Goal: Transaction & Acquisition: Purchase product/service

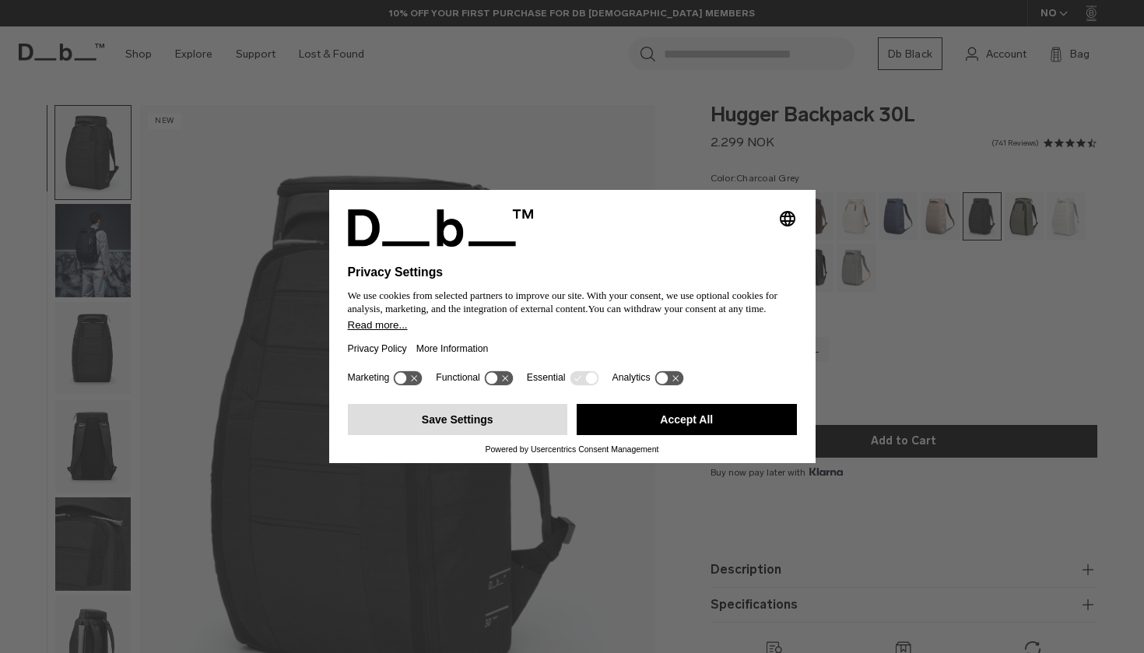
click at [509, 425] on button "Save Settings" at bounding box center [458, 419] width 220 height 31
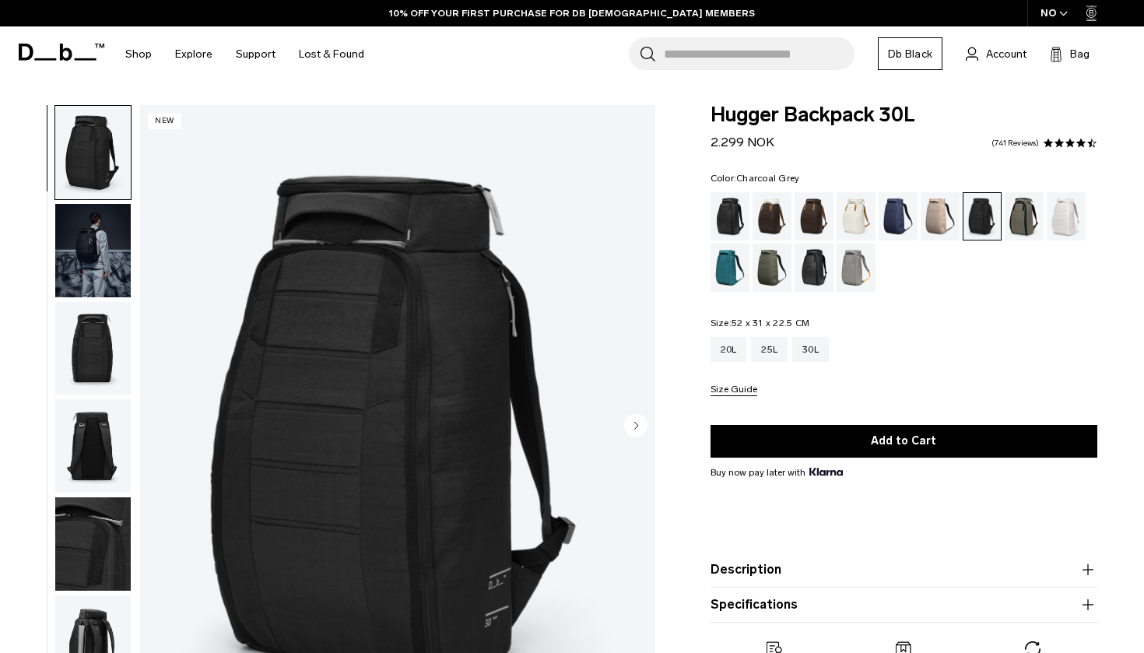
click at [90, 283] on img "button" at bounding box center [92, 250] width 75 height 93
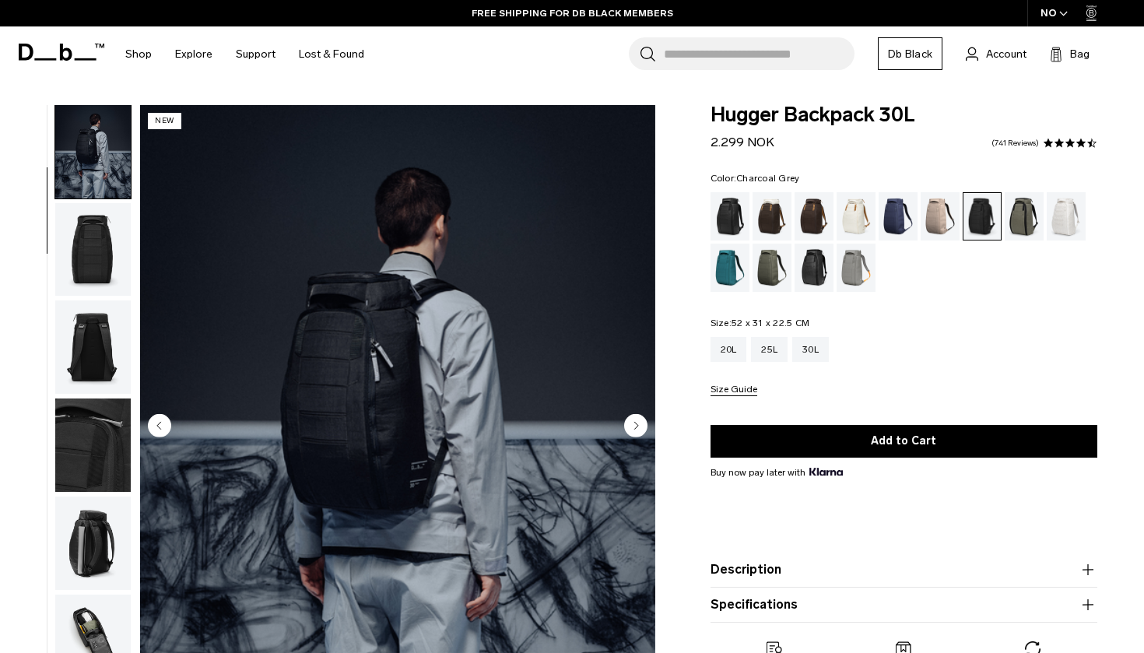
click at [103, 335] on img "button" at bounding box center [92, 346] width 75 height 93
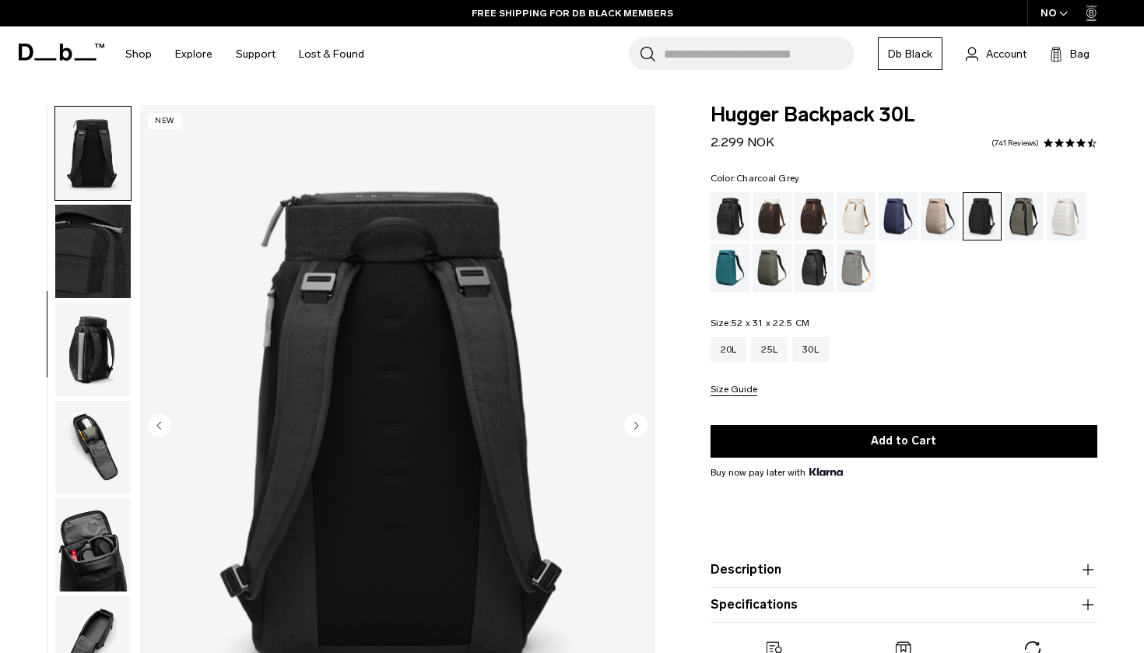
scroll to position [297, 0]
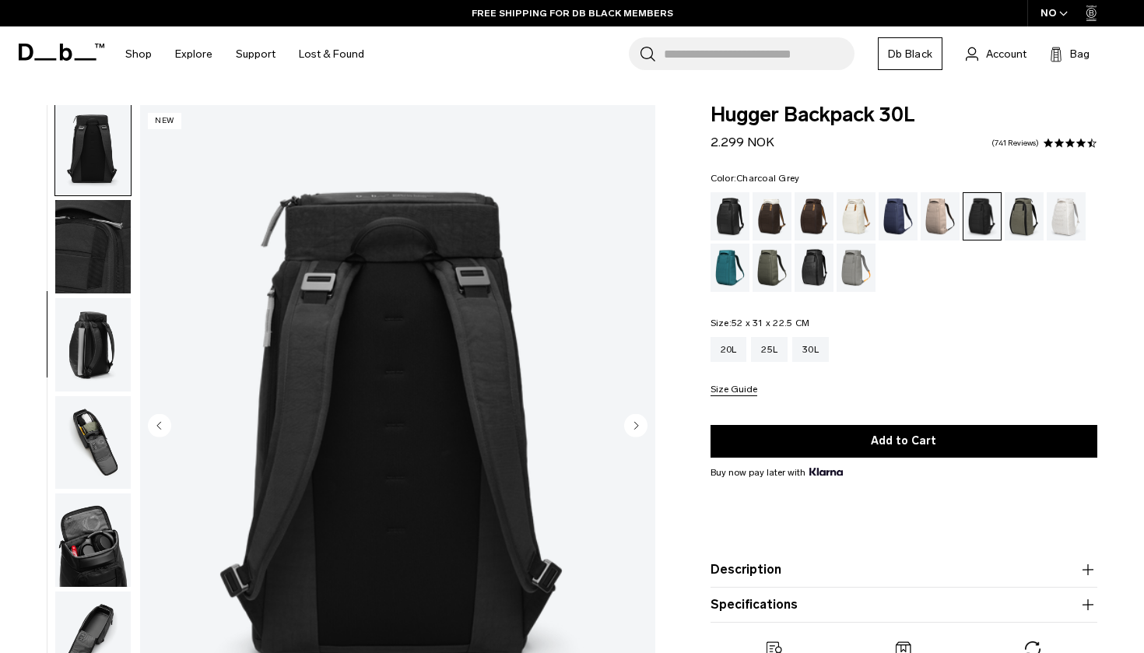
click at [98, 353] on img "button" at bounding box center [92, 344] width 75 height 93
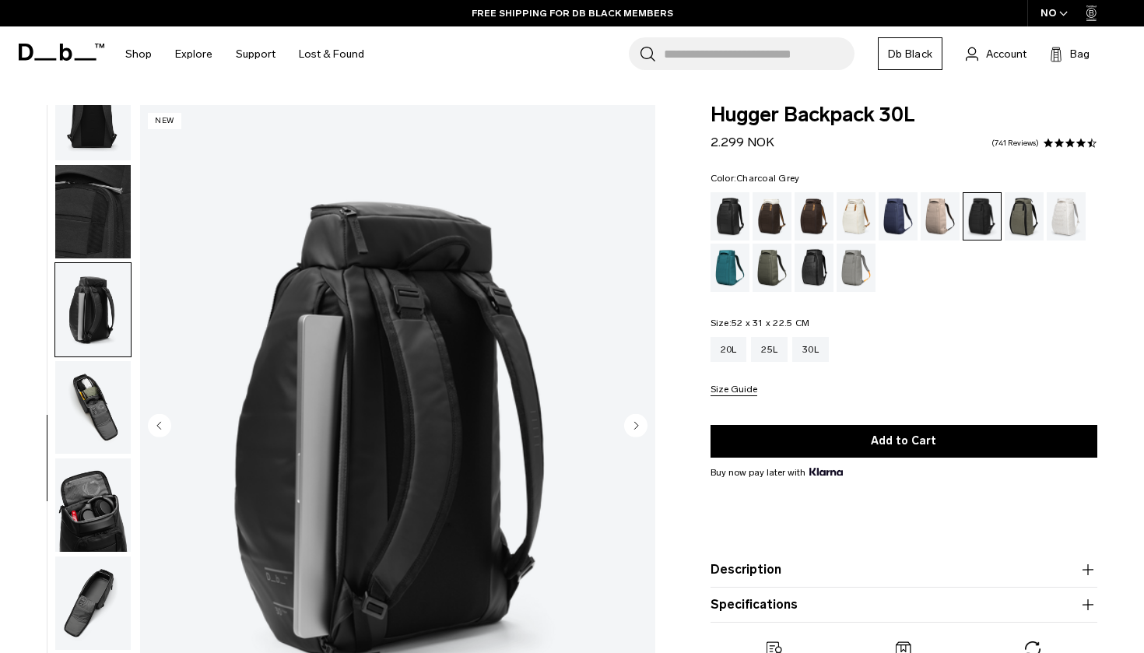
click at [105, 411] on img "button" at bounding box center [92, 407] width 75 height 93
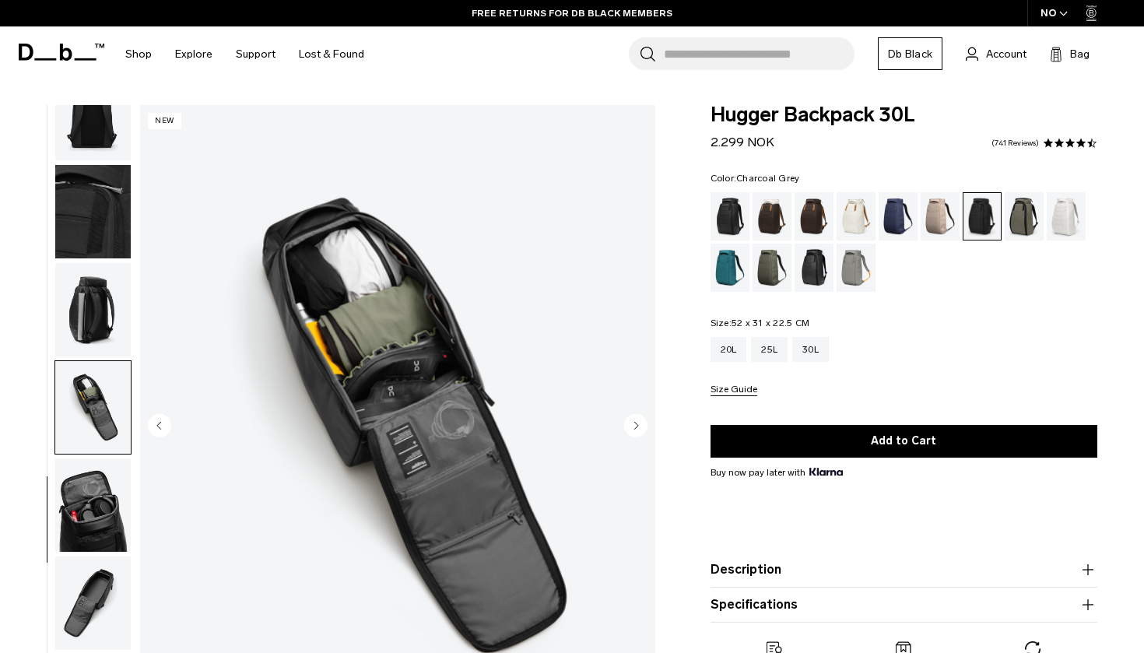
click at [86, 534] on img "button" at bounding box center [92, 504] width 75 height 93
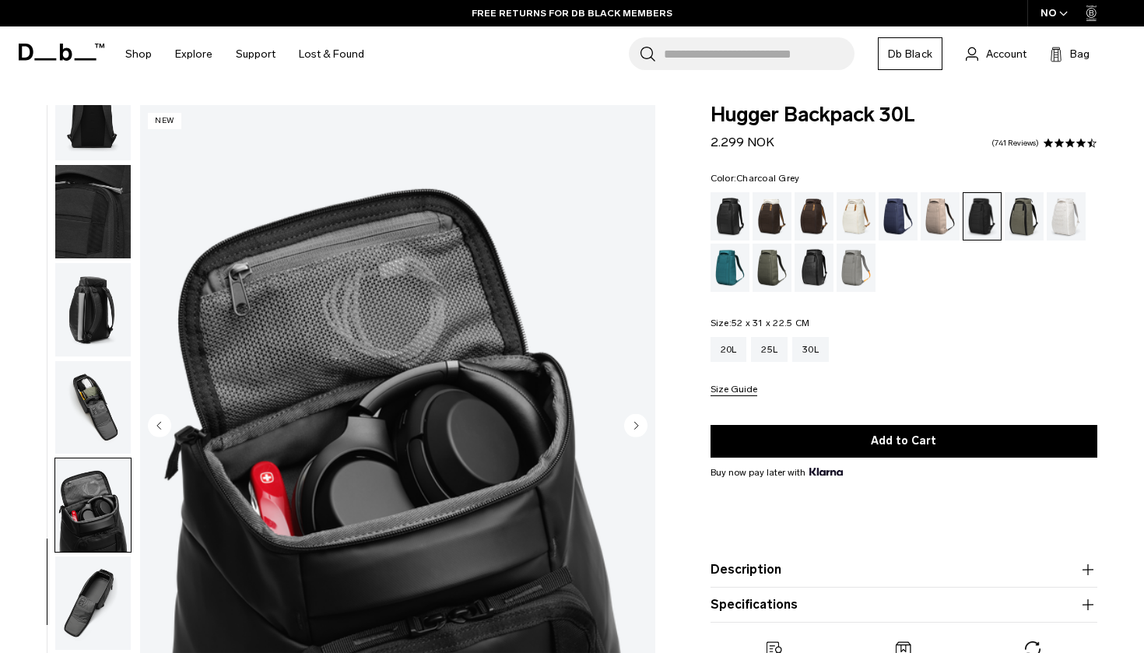
click at [88, 600] on img "button" at bounding box center [92, 603] width 75 height 93
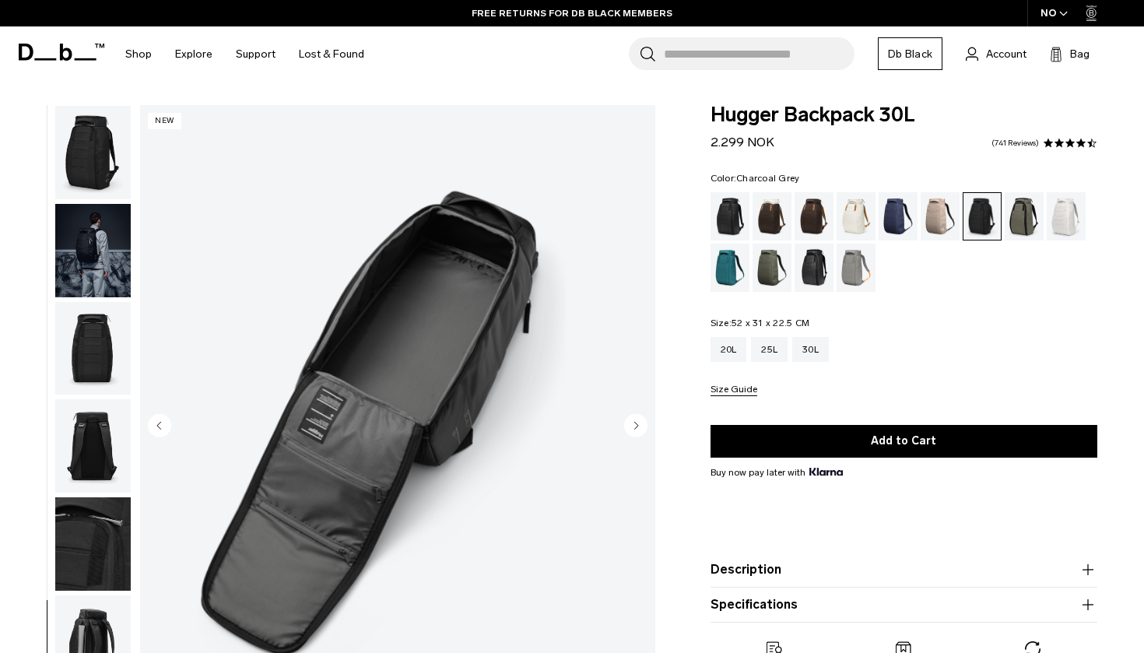
scroll to position [-1, 0]
click at [84, 200] on button "button" at bounding box center [92, 152] width 77 height 95
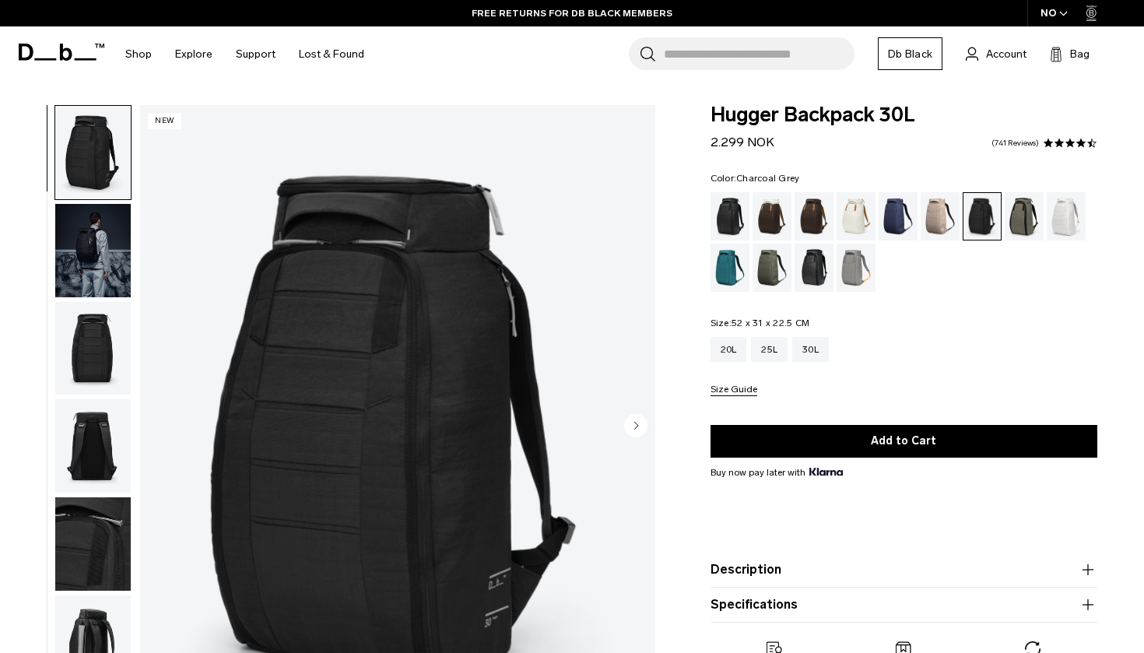
click at [91, 160] on img "button" at bounding box center [92, 152] width 75 height 93
click at [91, 255] on img "button" at bounding box center [92, 250] width 75 height 93
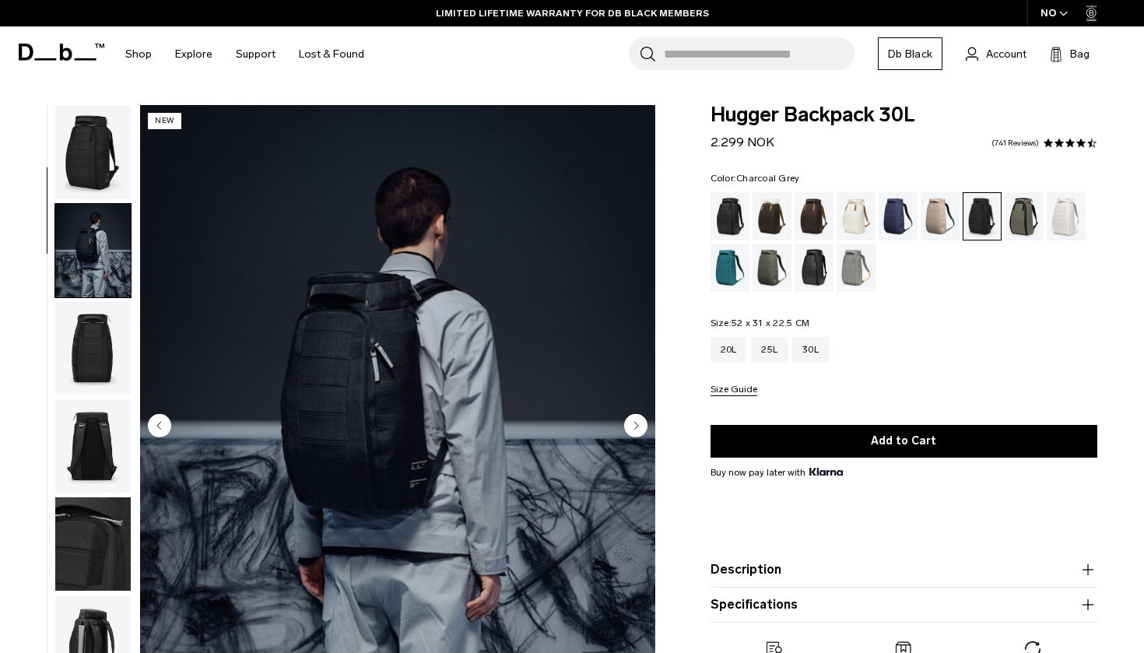
scroll to position [99, 0]
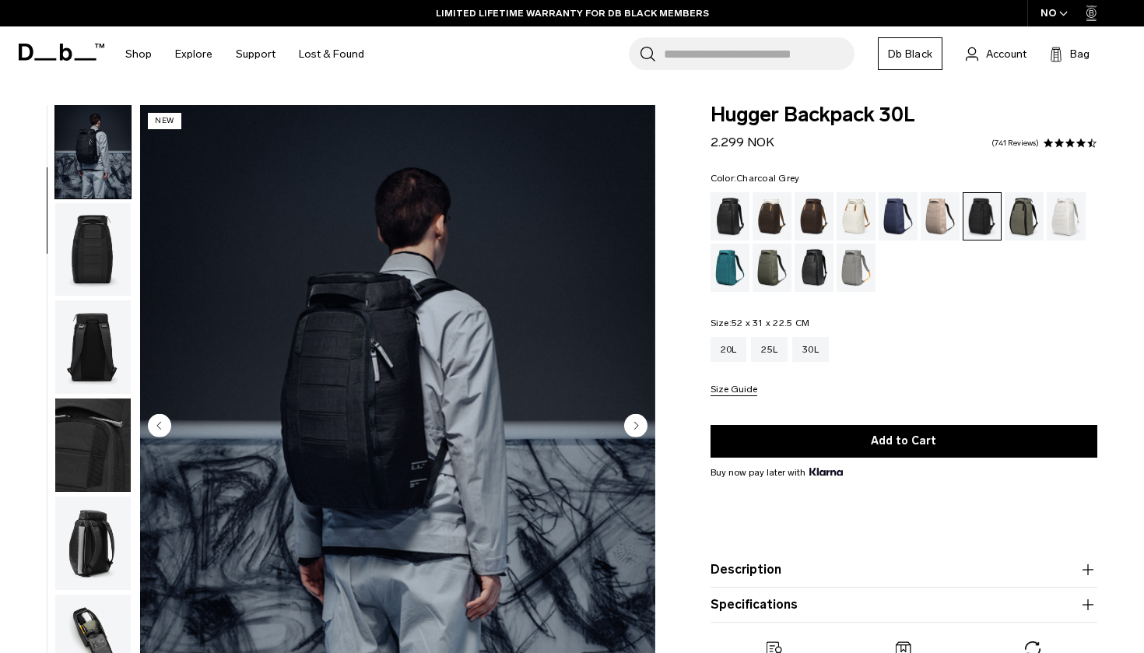
click at [87, 240] on img "button" at bounding box center [92, 249] width 75 height 93
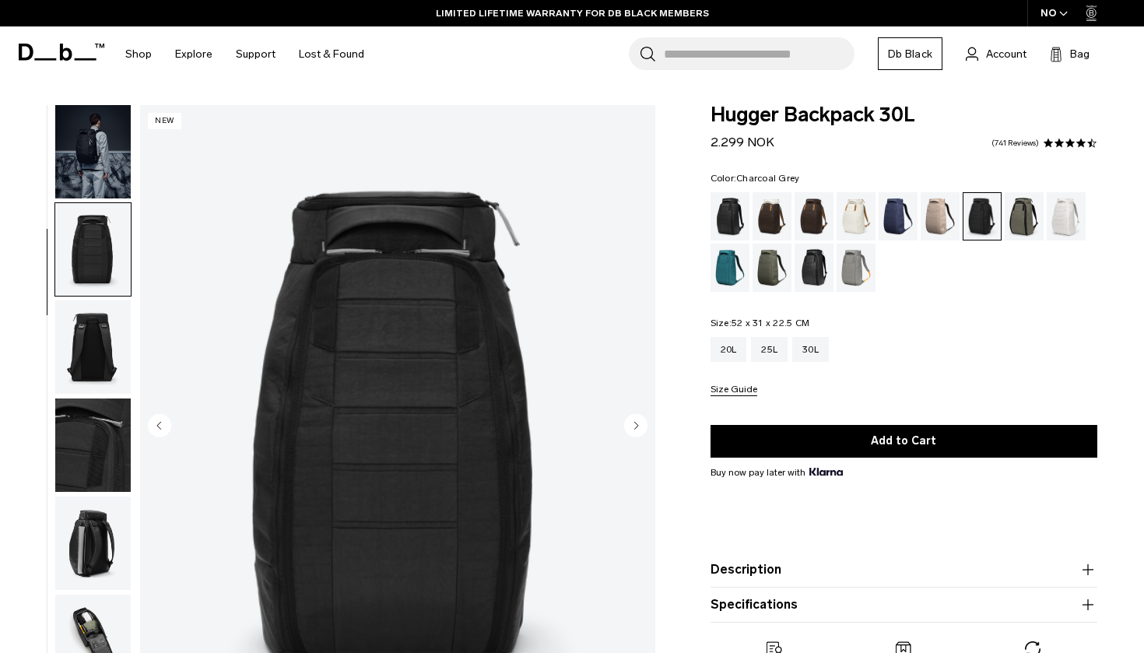
scroll to position [198, 0]
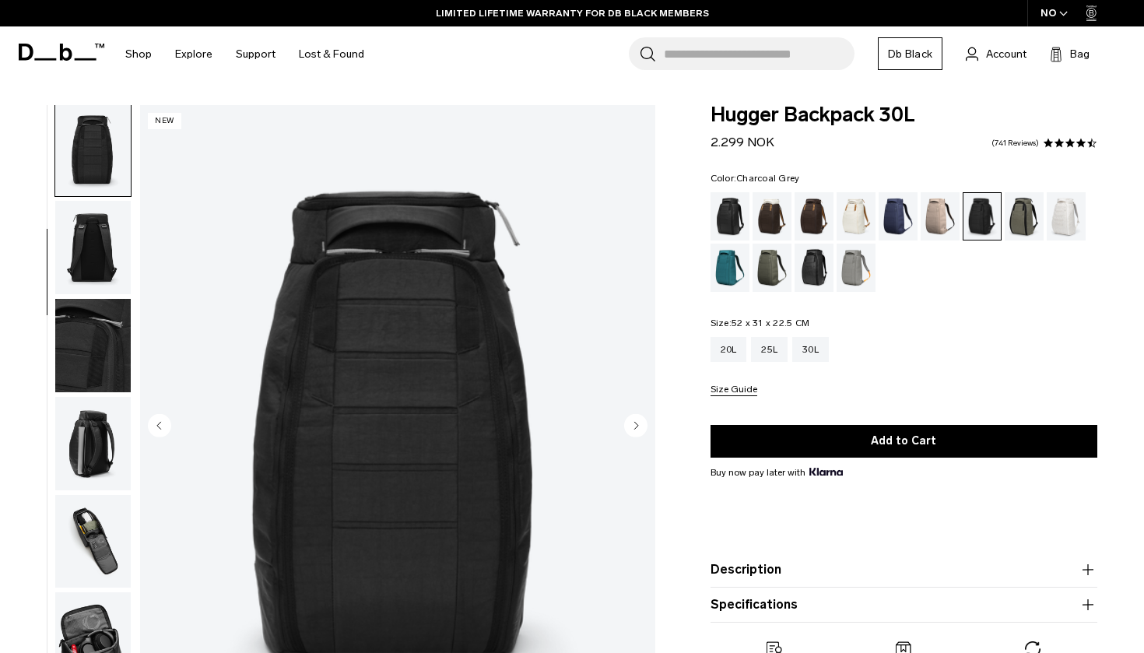
click at [88, 263] on img "button" at bounding box center [92, 247] width 75 height 93
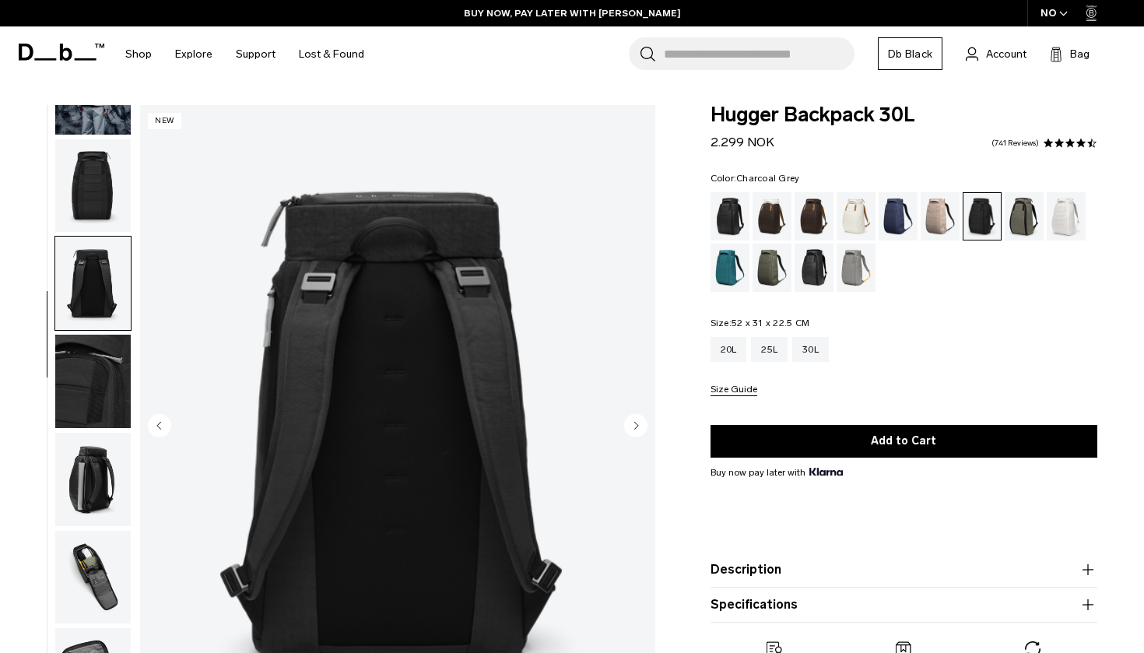
scroll to position [161, 0]
click at [367, 255] on img "4 / 10" at bounding box center [397, 427] width 515 height 644
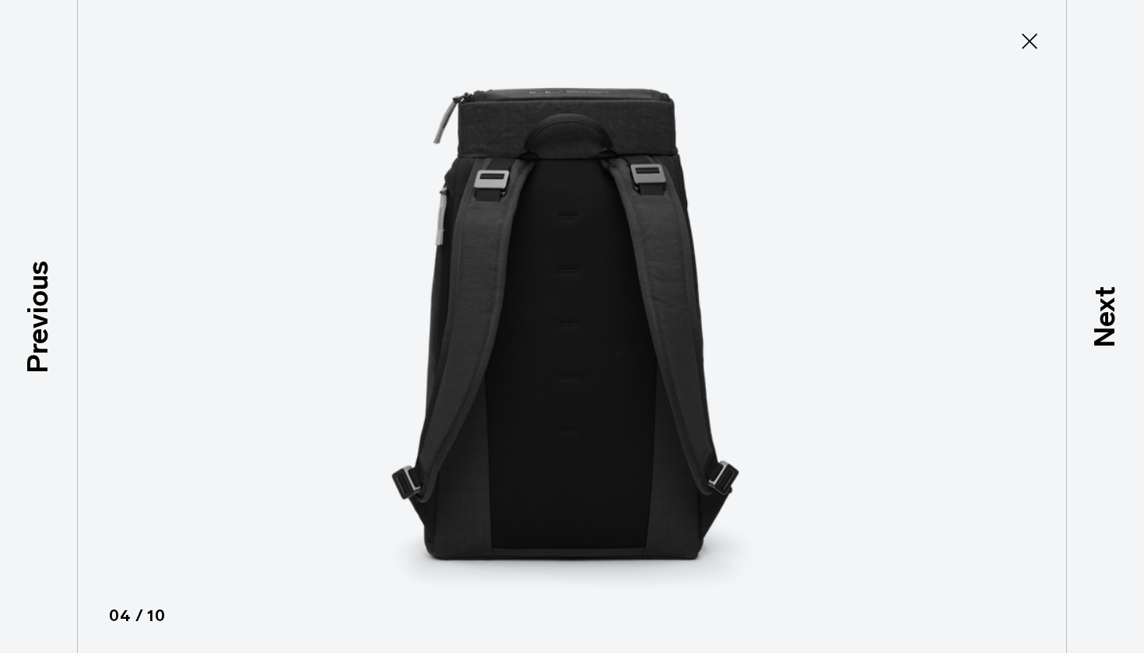
click at [572, 174] on img at bounding box center [572, 326] width 701 height 653
click at [521, 188] on img at bounding box center [572, 326] width 701 height 653
click at [1036, 40] on icon at bounding box center [1029, 41] width 25 height 25
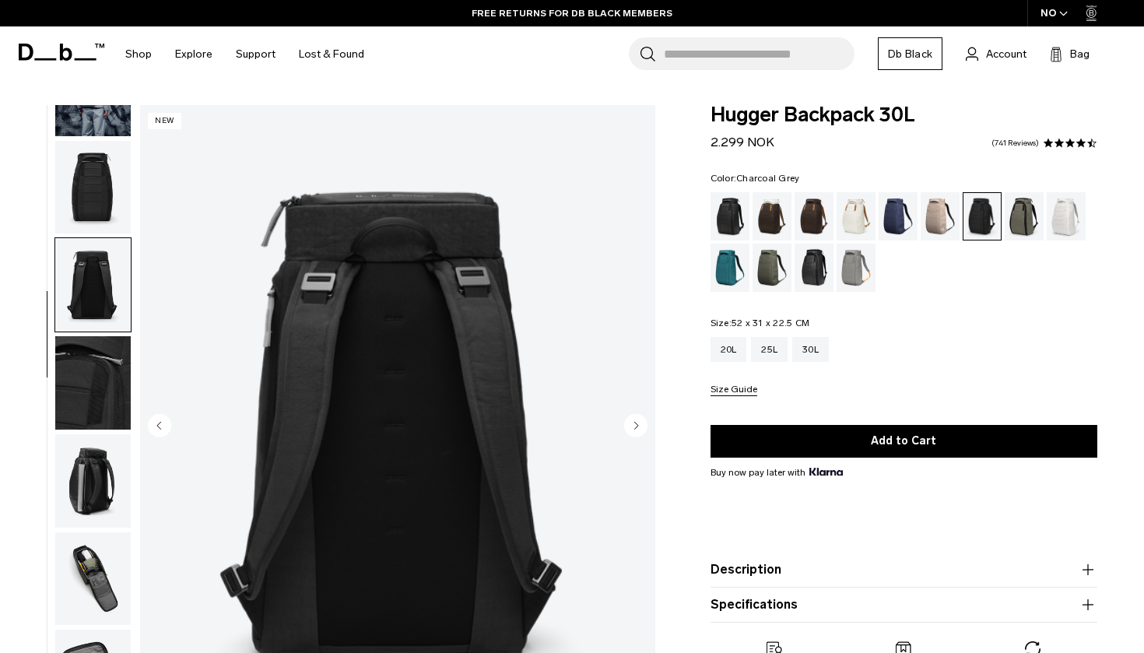
click at [971, 330] on fieldset "Size: 52 x 31 x 22.5 CM Out of stock 20L 25L 30L Size Guide" at bounding box center [904, 357] width 387 height 78
click at [92, 202] on img "button" at bounding box center [92, 187] width 75 height 93
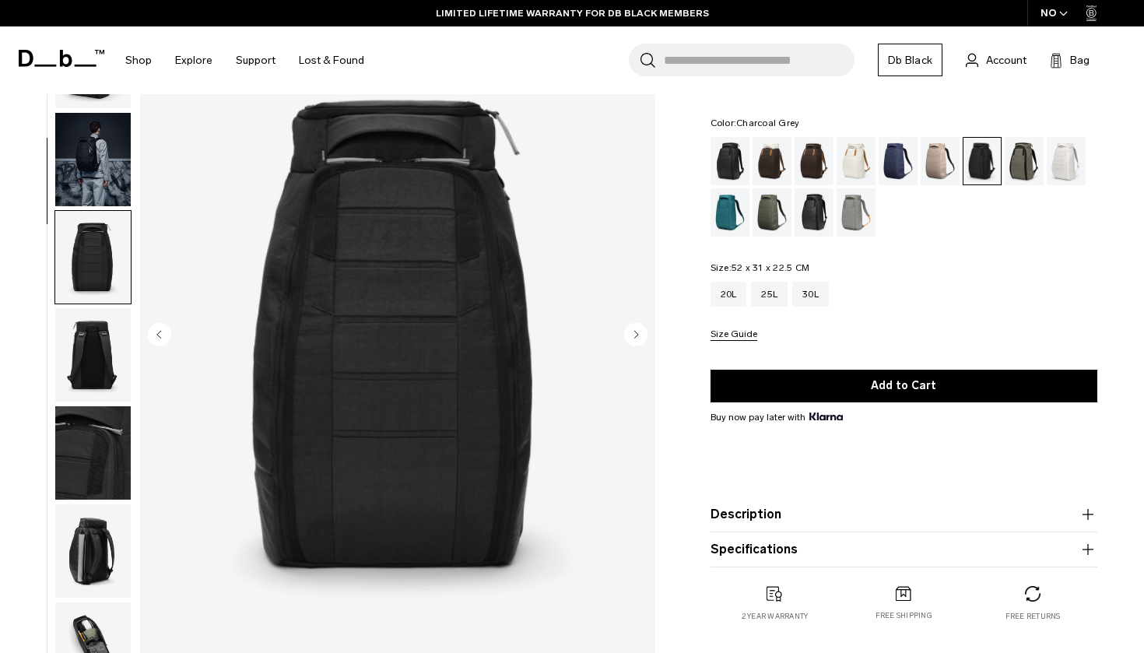
scroll to position [12, 0]
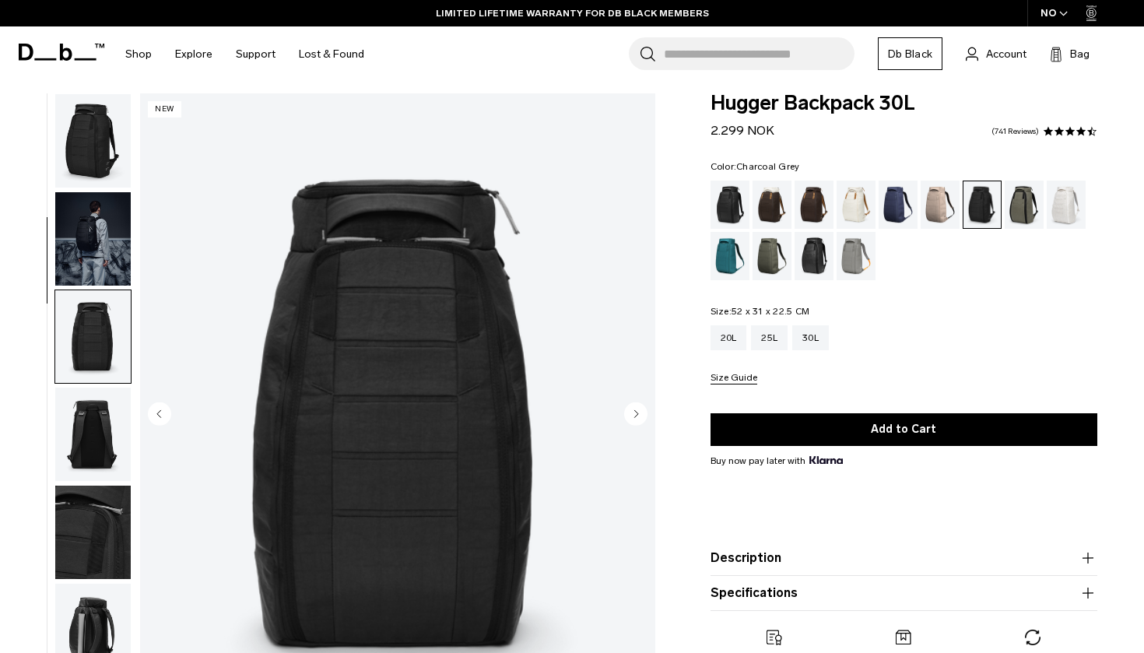
click at [113, 245] on img "button" at bounding box center [92, 238] width 75 height 93
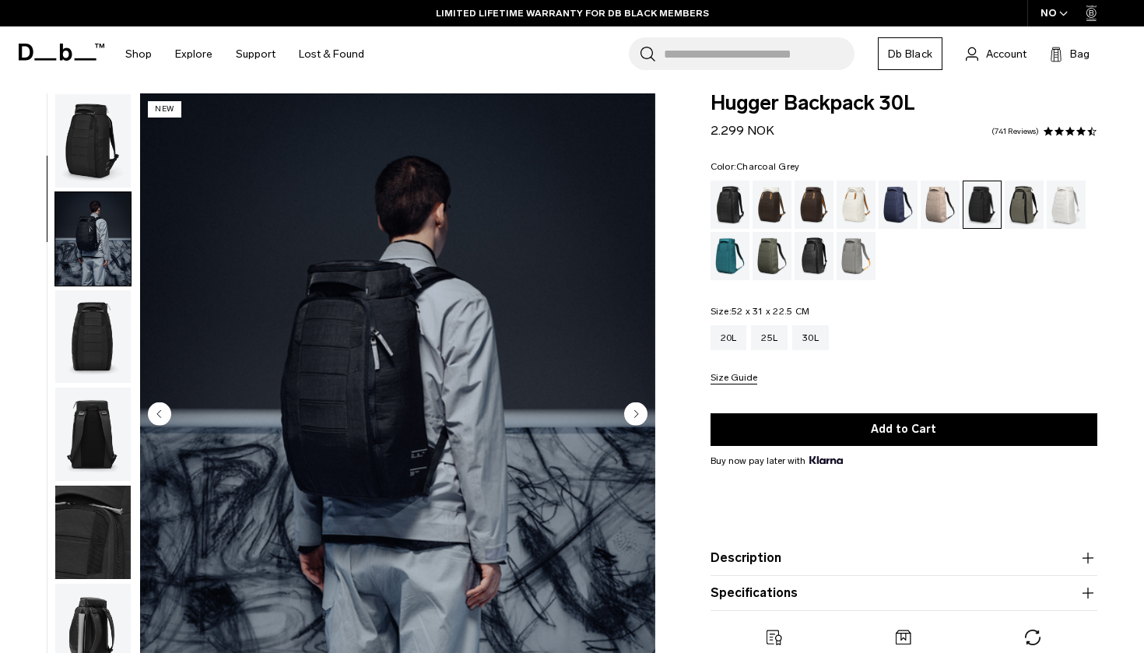
scroll to position [0, 0]
click at [97, 143] on img "button" at bounding box center [92, 140] width 75 height 93
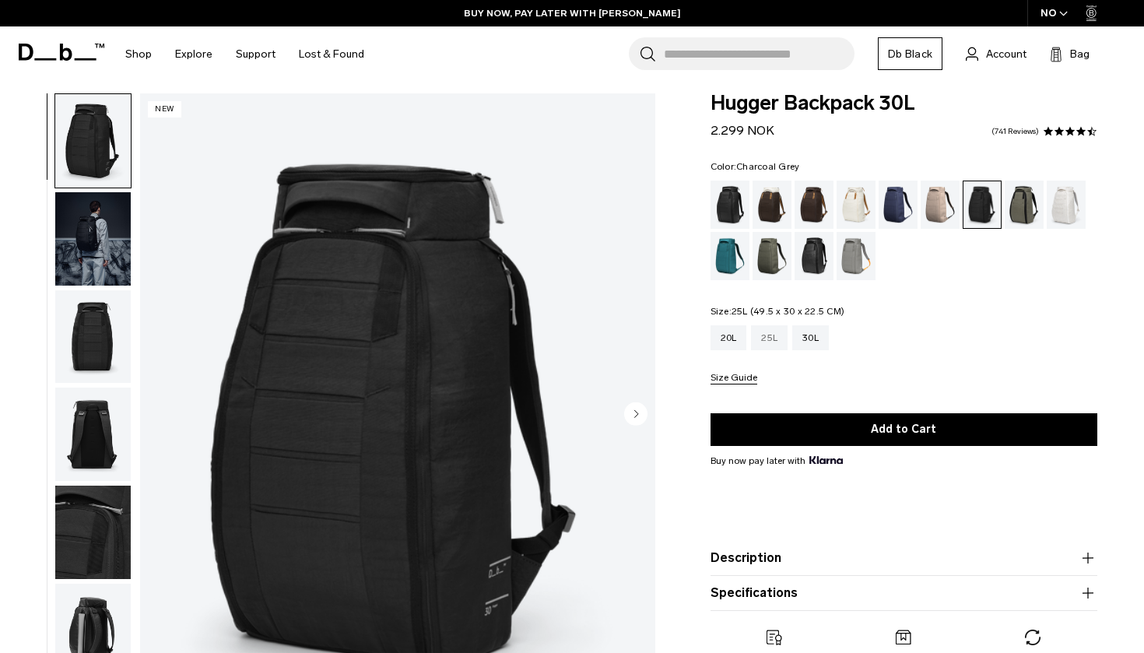
click at [775, 338] on div "25L" at bounding box center [769, 337] width 37 height 25
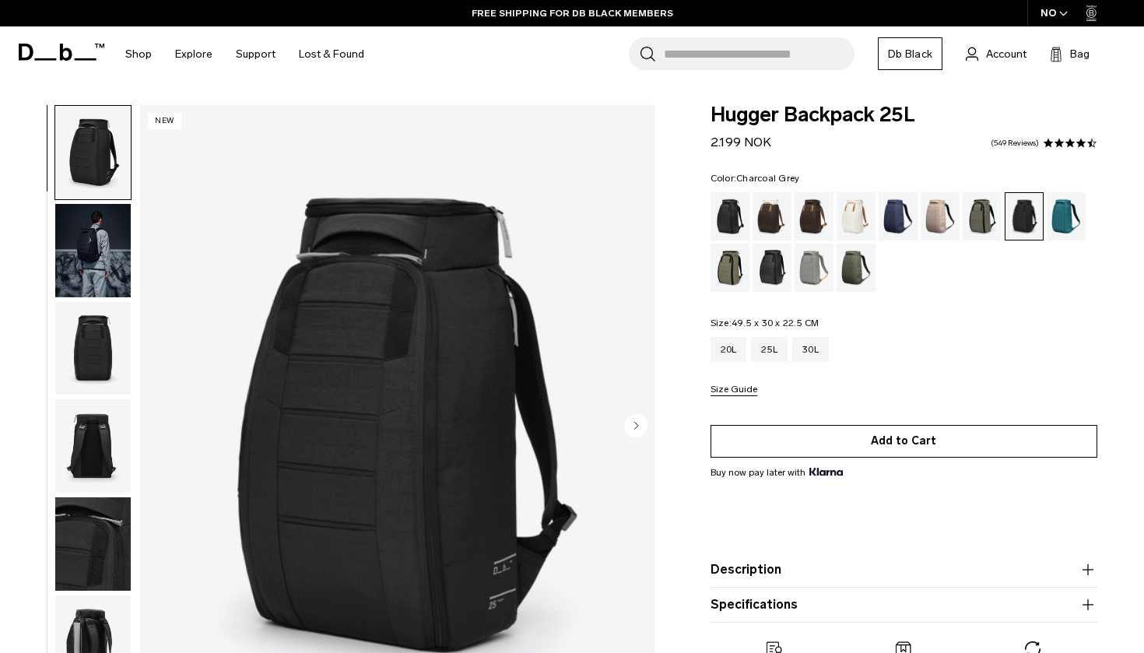
click at [859, 445] on button "Add to Cart" at bounding box center [904, 441] width 387 height 33
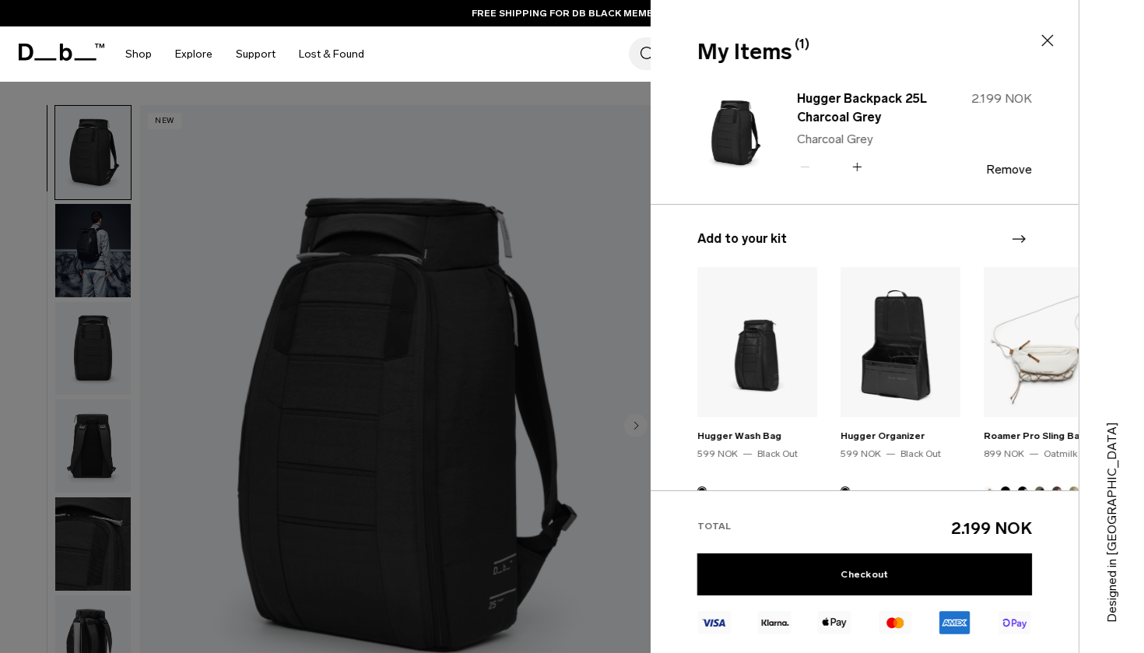
click at [592, 280] on div at bounding box center [572, 326] width 1144 height 653
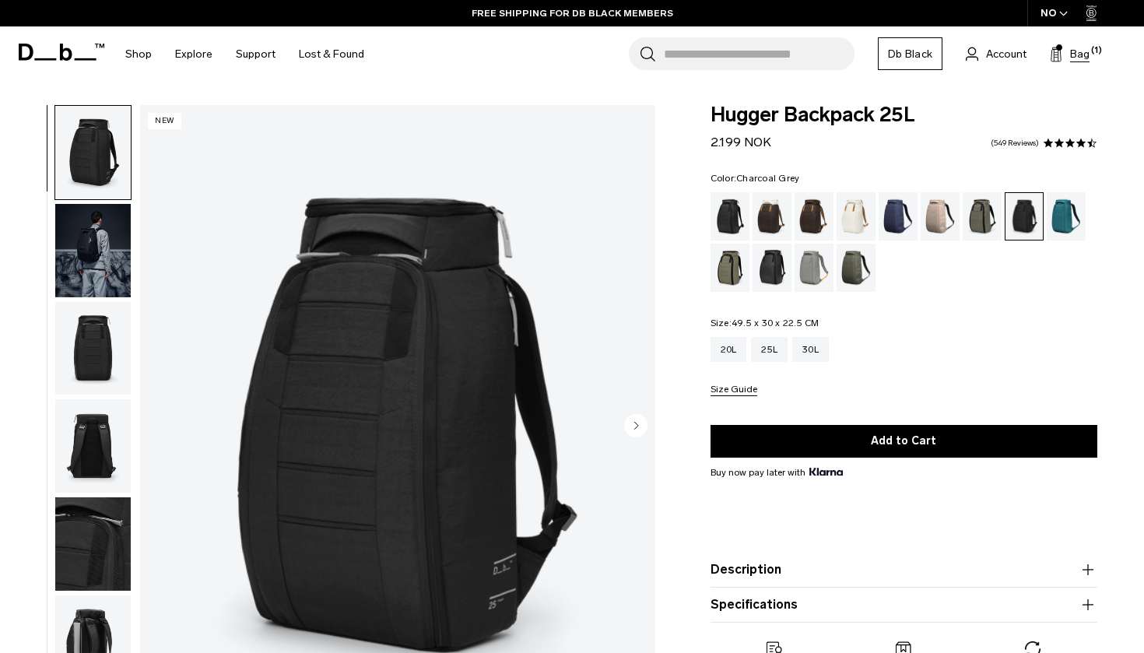
click at [1094, 57] on span "(1)" at bounding box center [1096, 50] width 11 height 13
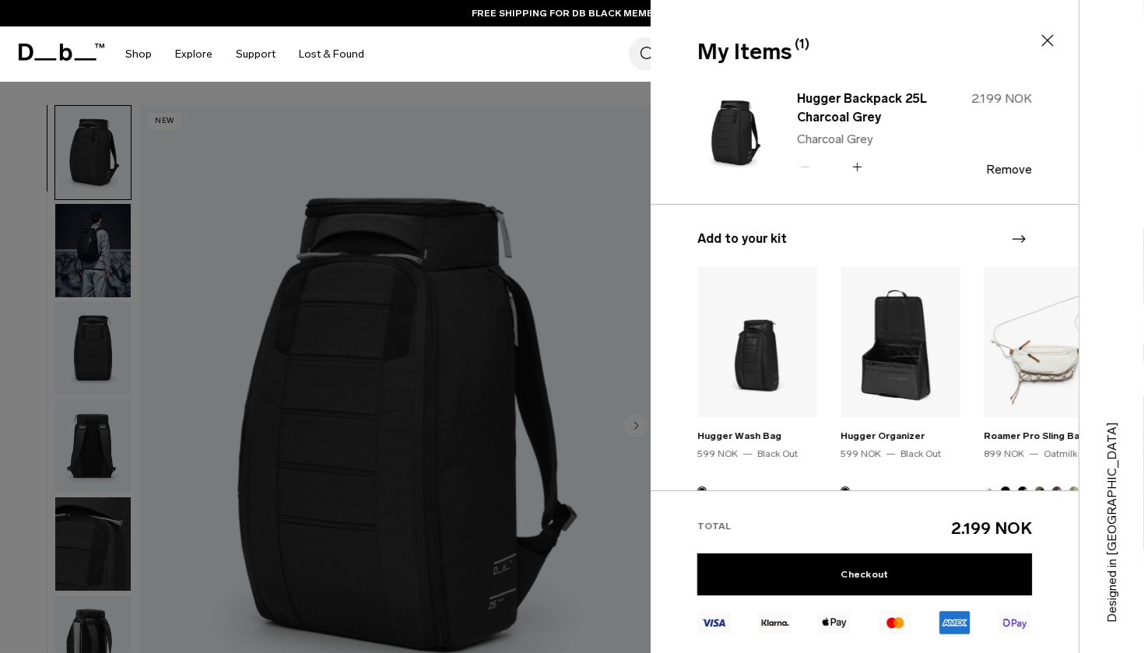
click at [575, 325] on div at bounding box center [572, 326] width 1144 height 653
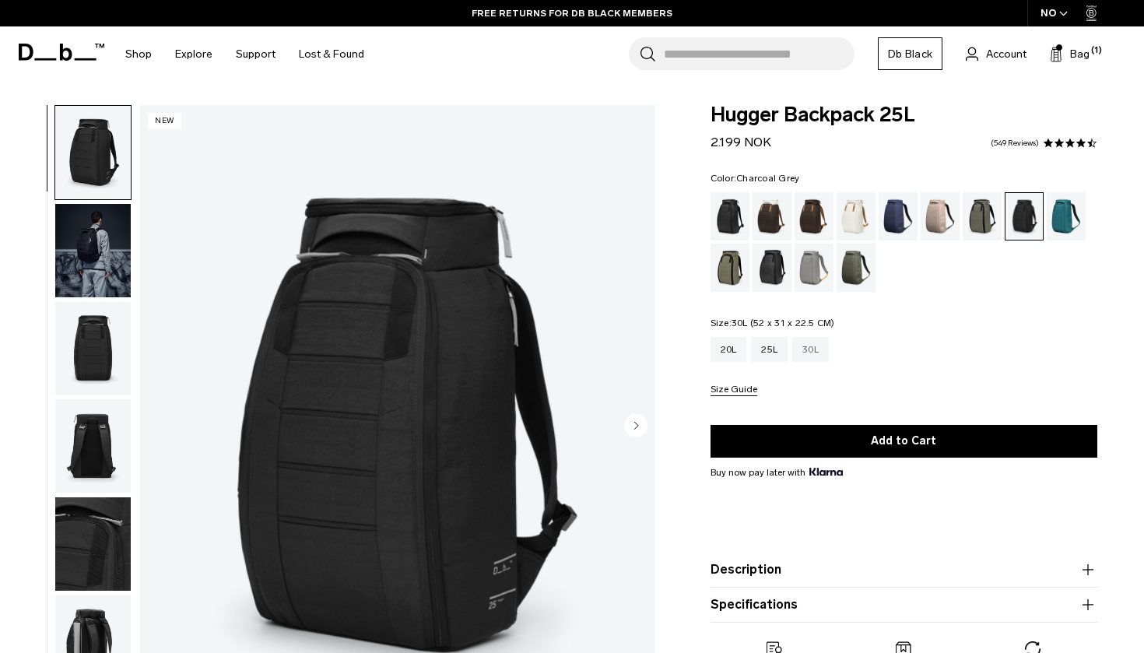
click at [815, 358] on div "30L" at bounding box center [810, 349] width 37 height 25
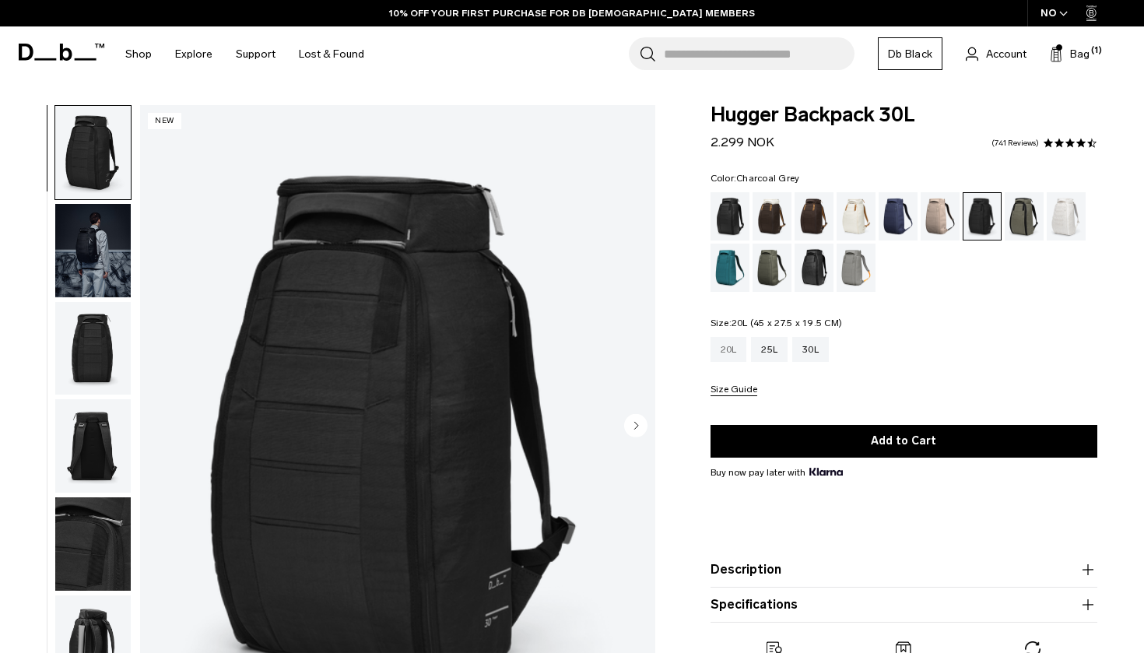
click at [725, 352] on div "20L" at bounding box center [729, 349] width 37 height 25
click at [736, 355] on div "20L" at bounding box center [729, 349] width 37 height 25
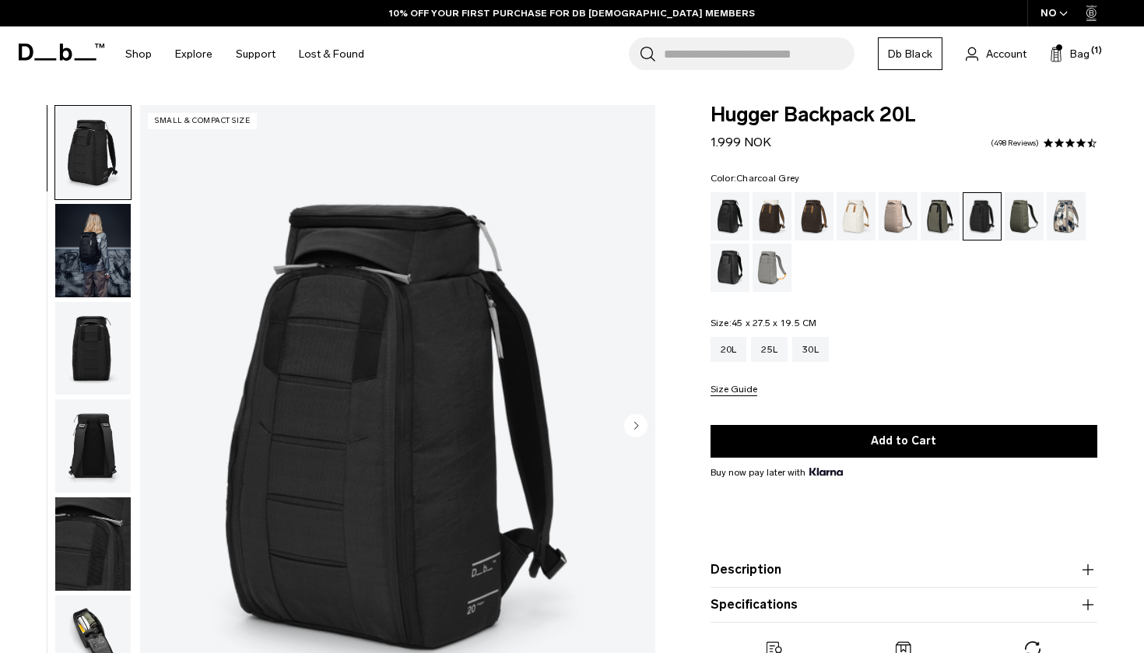
click at [106, 252] on img "button" at bounding box center [92, 250] width 75 height 93
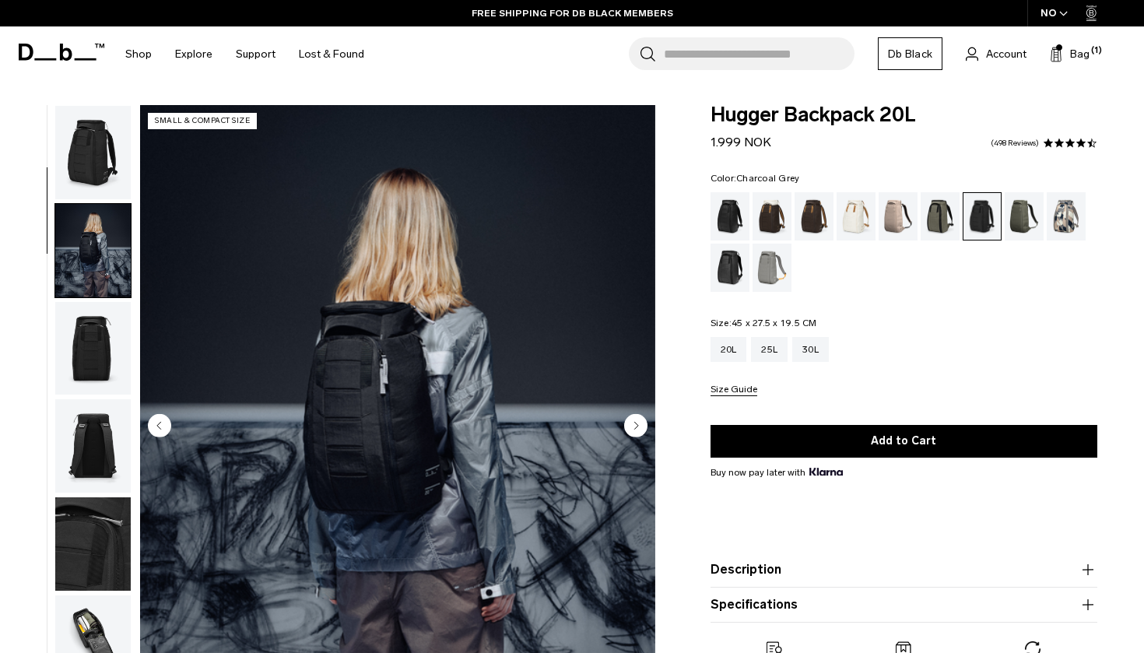
click at [111, 326] on img "button" at bounding box center [92, 348] width 75 height 93
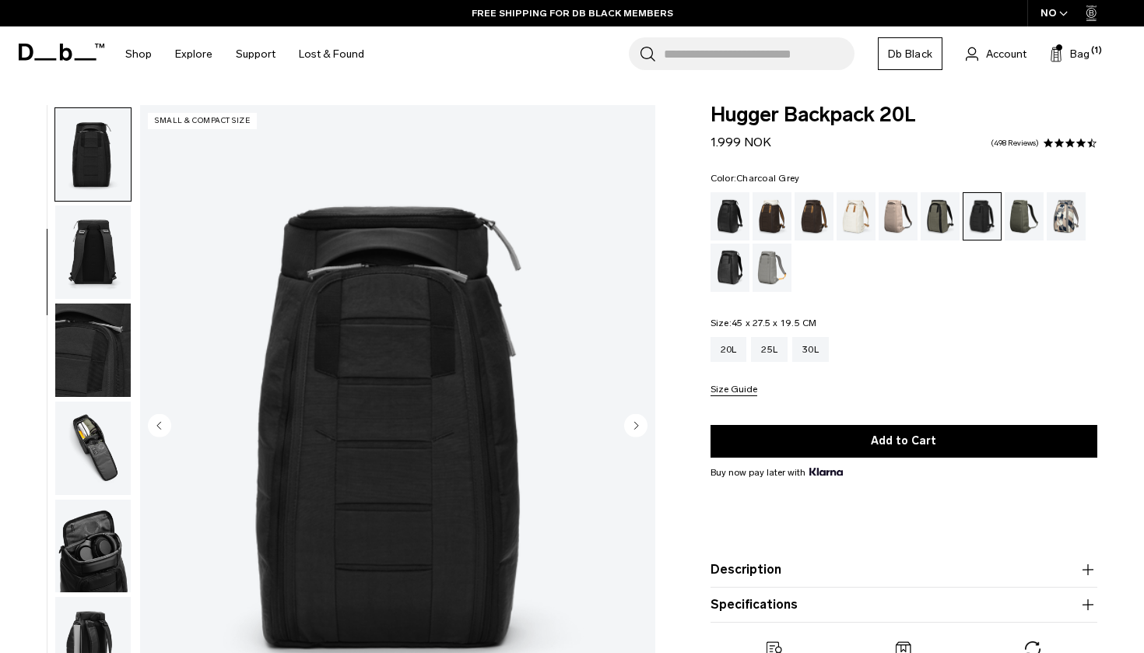
scroll to position [198, 0]
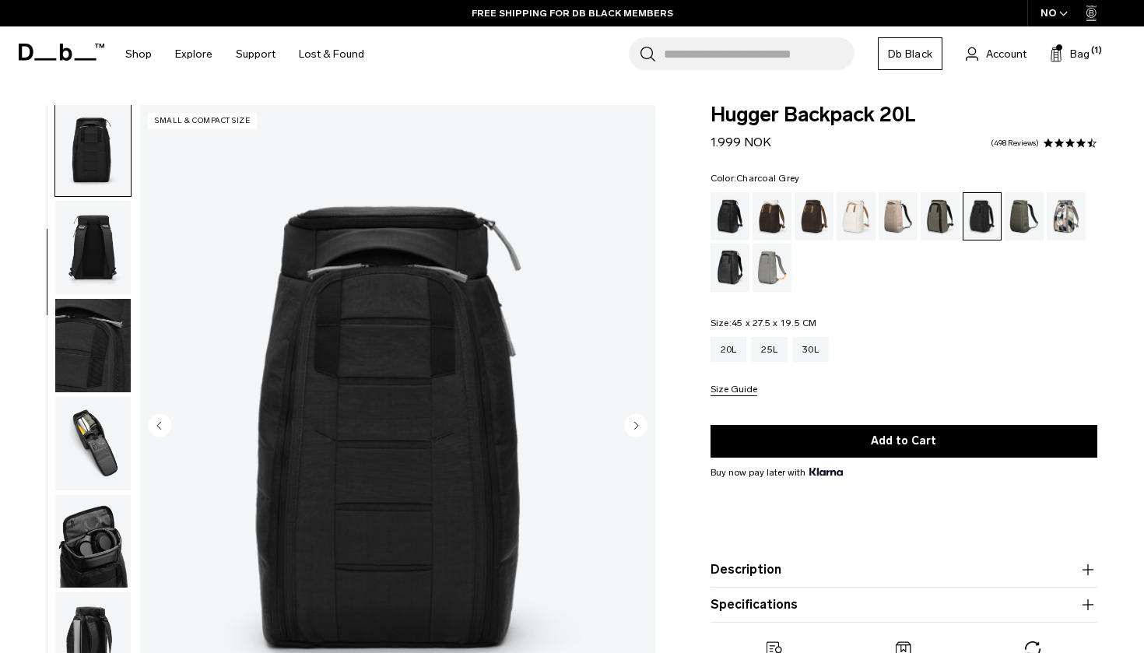
click at [99, 339] on img "button" at bounding box center [92, 345] width 75 height 93
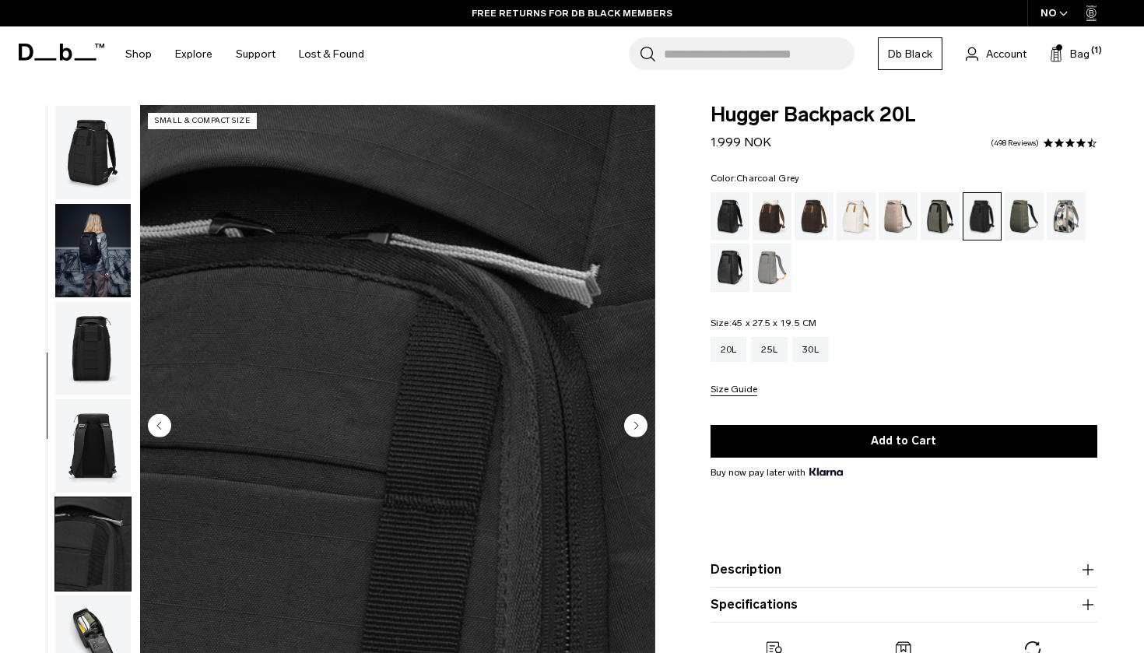
scroll to position [-1, 0]
click at [88, 141] on img "button" at bounding box center [92, 152] width 75 height 93
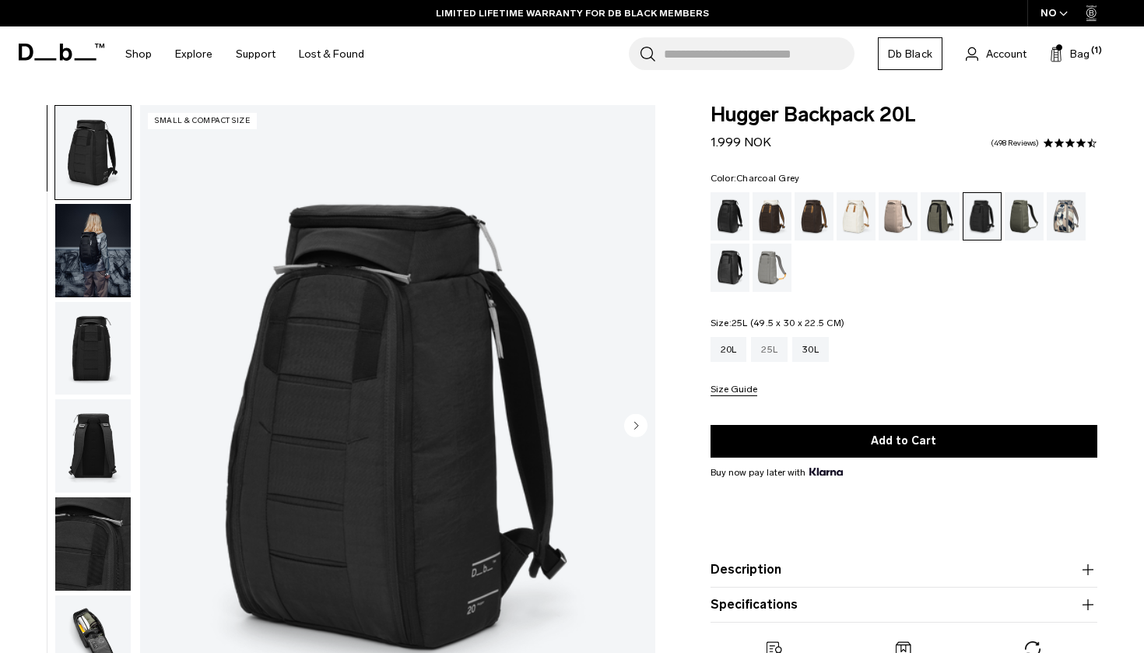
click at [778, 348] on div "25L" at bounding box center [769, 349] width 37 height 25
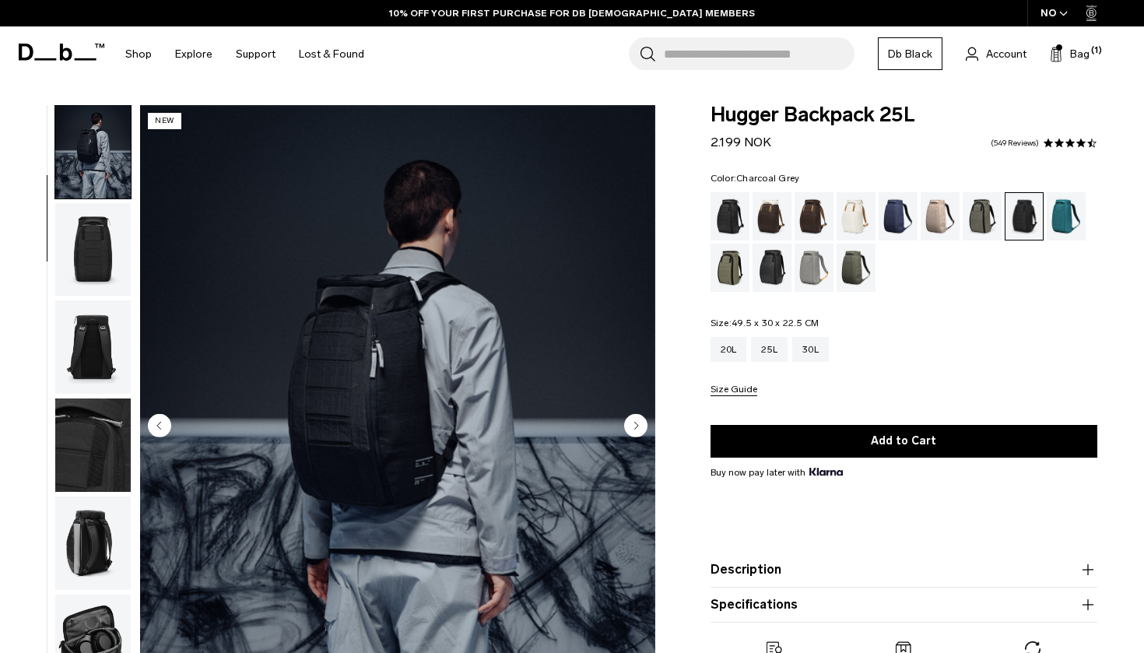
click at [94, 324] on img "button" at bounding box center [92, 346] width 75 height 93
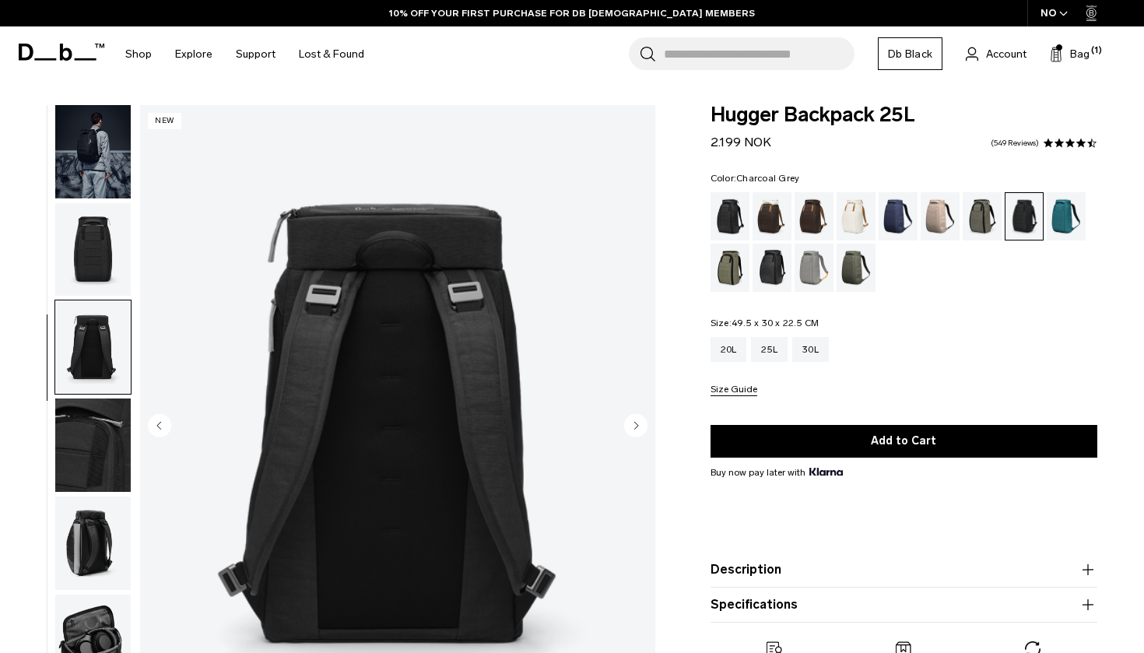
scroll to position [244, 0]
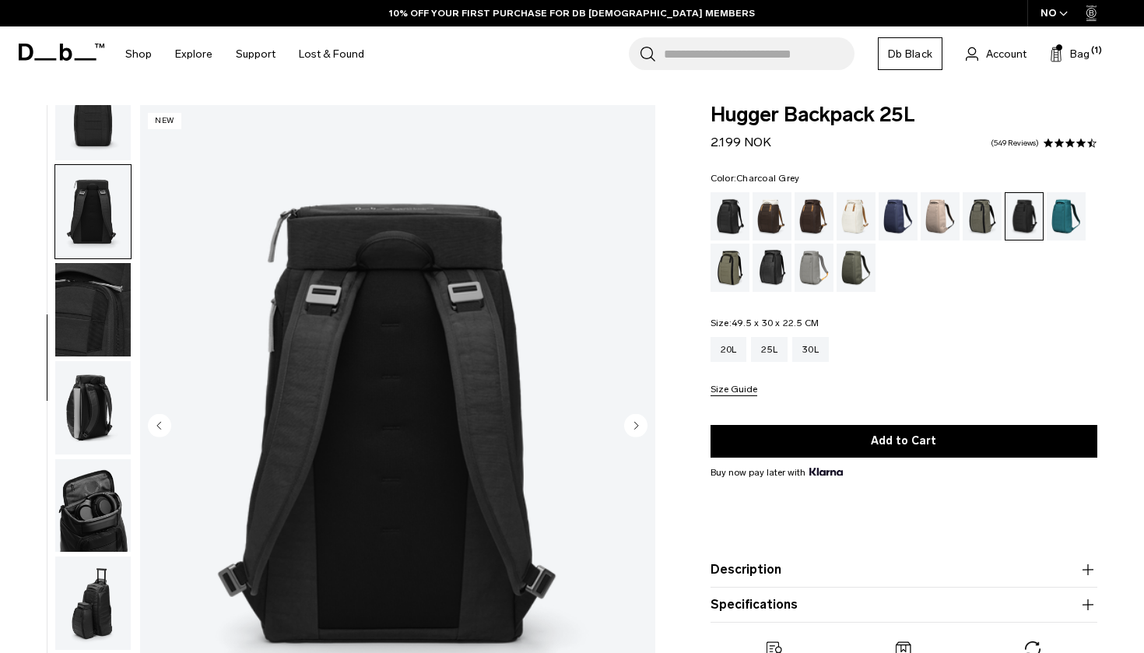
click at [95, 136] on img "button" at bounding box center [92, 114] width 75 height 93
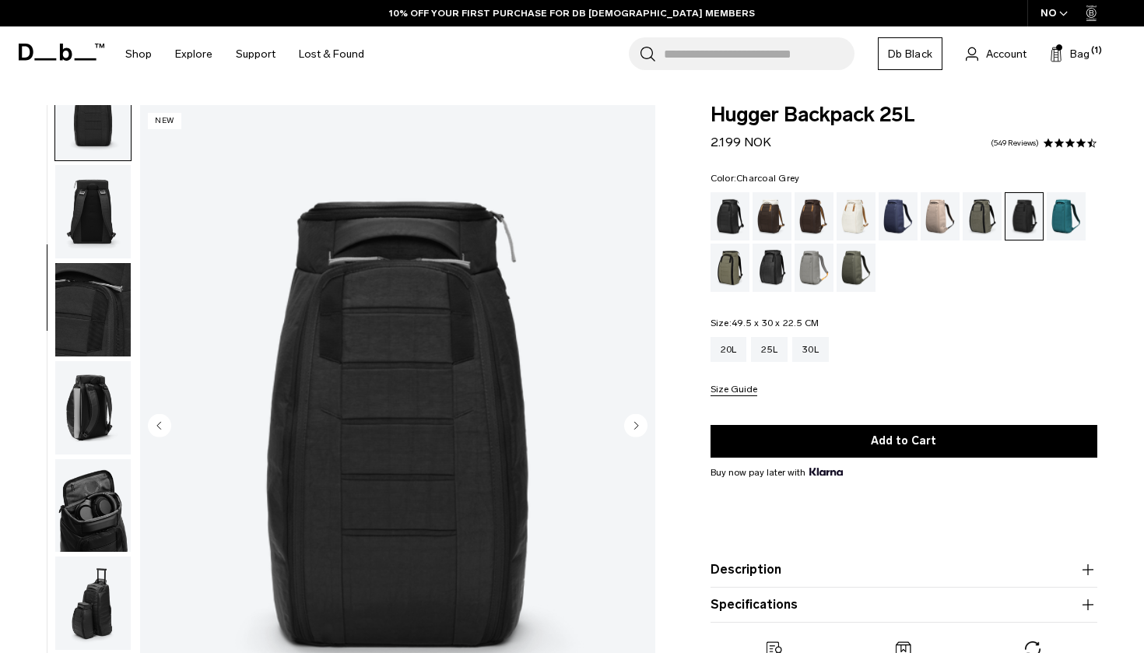
scroll to position [198, 0]
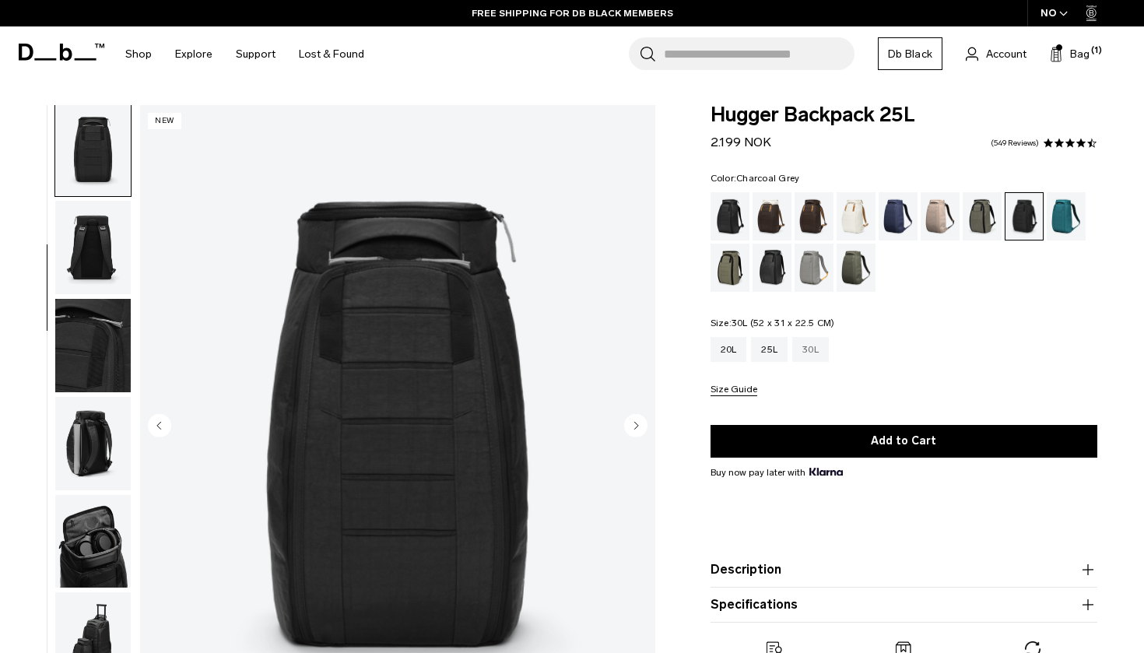
click at [827, 349] on div "30L" at bounding box center [810, 349] width 37 height 25
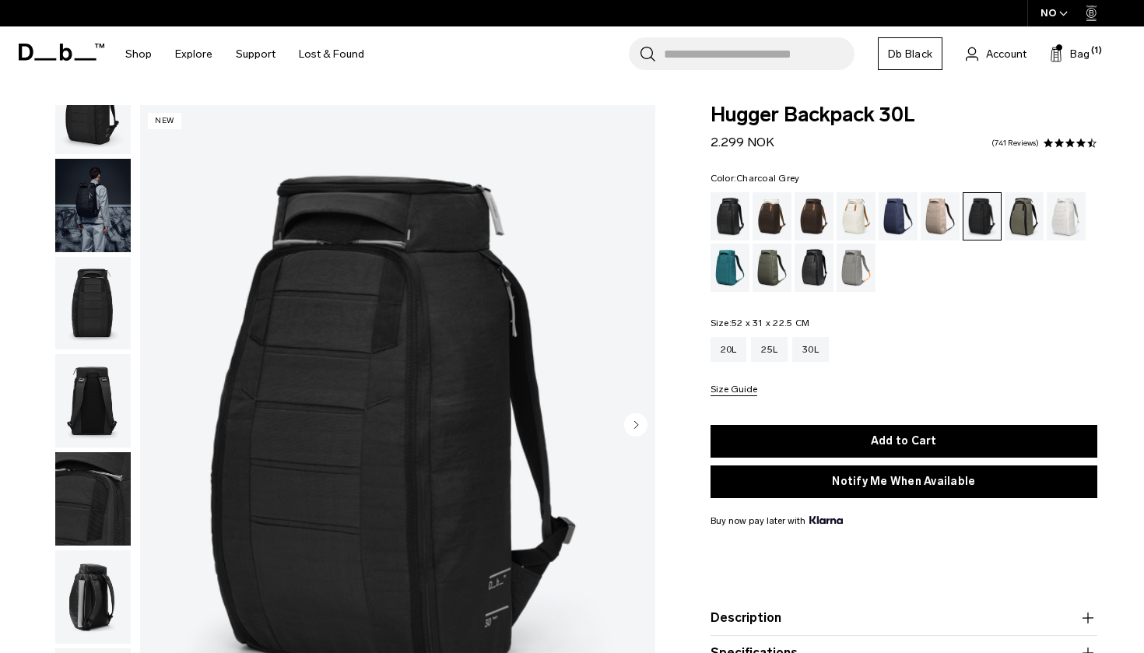
scroll to position [47, 0]
click at [99, 227] on img "button" at bounding box center [92, 203] width 75 height 93
click at [89, 205] on img "button" at bounding box center [92, 203] width 75 height 93
click at [89, 334] on img "button" at bounding box center [92, 301] width 75 height 93
click at [1083, 54] on span "Bag" at bounding box center [1079, 54] width 19 height 16
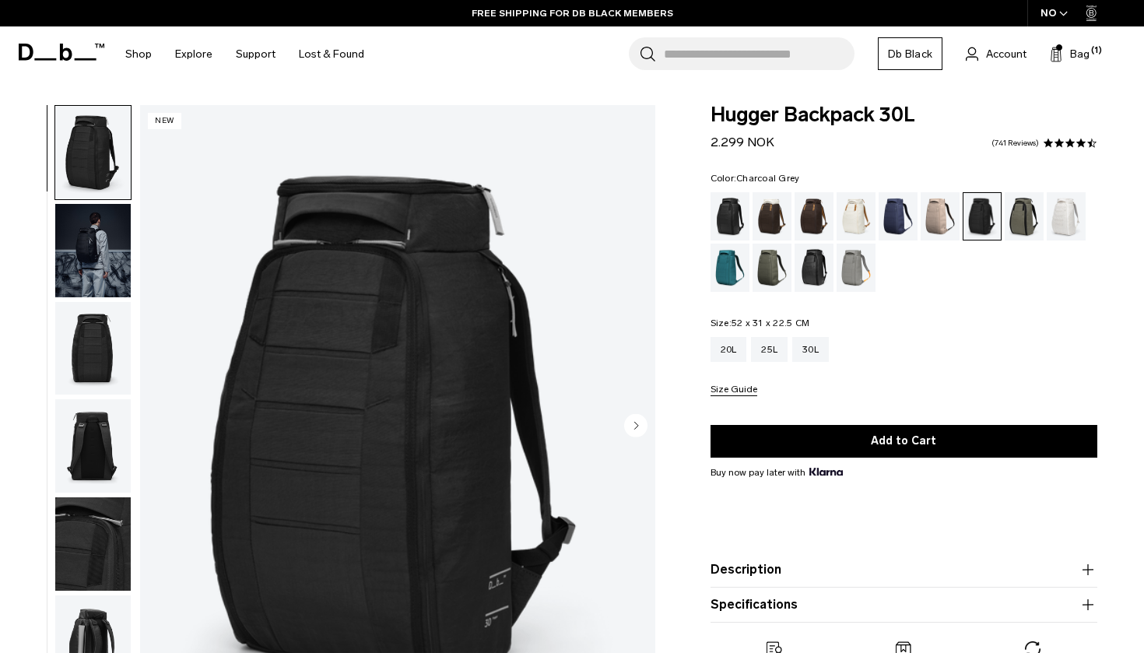
scroll to position [0, 0]
click at [772, 351] on div "25L" at bounding box center [769, 349] width 37 height 25
